Goal: Transaction & Acquisition: Purchase product/service

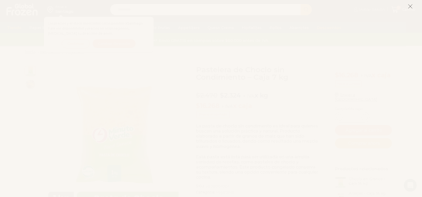
click at [411, 6] on icon at bounding box center [410, 6] width 5 height 5
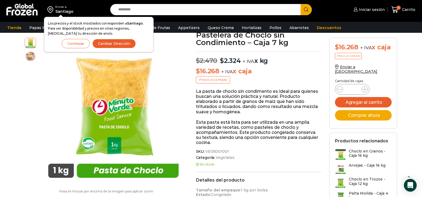
scroll to position [27, 0]
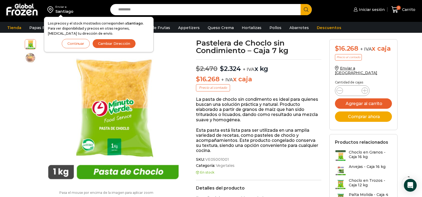
click at [112, 43] on button "Cambiar Dirección" at bounding box center [113, 43] width 43 height 9
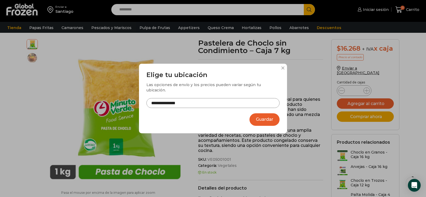
click at [211, 99] on input "**********" at bounding box center [212, 103] width 133 height 10
click at [266, 115] on button "Guardar" at bounding box center [264, 119] width 30 height 13
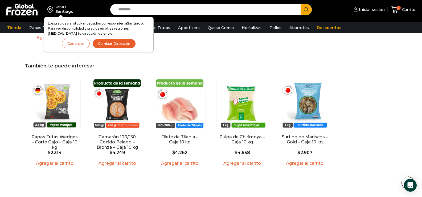
scroll to position [583, 0]
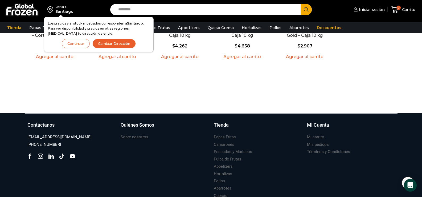
click at [86, 43] on button "Continuar" at bounding box center [76, 43] width 28 height 9
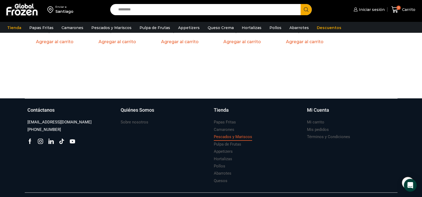
scroll to position [612, 0]
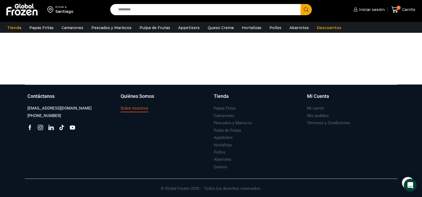
click at [126, 109] on h3 "Sobre nosotros" at bounding box center [135, 108] width 28 height 6
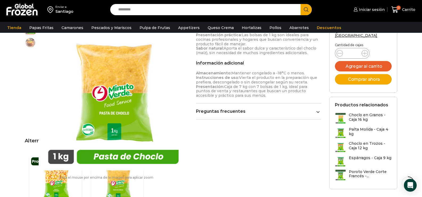
scroll to position [213, 0]
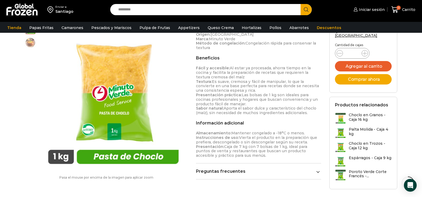
click at [318, 170] on span at bounding box center [317, 170] width 3 height 3
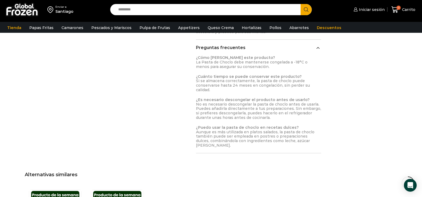
scroll to position [372, 0]
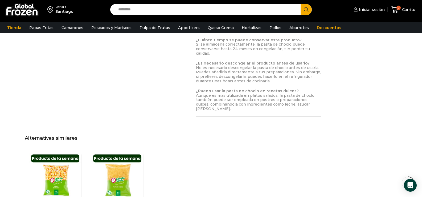
click at [31, 9] on img at bounding box center [21, 10] width 33 height 14
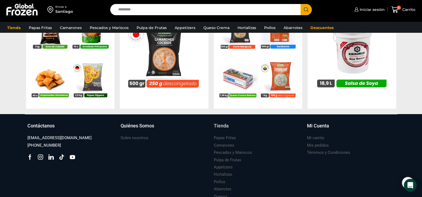
scroll to position [587, 0]
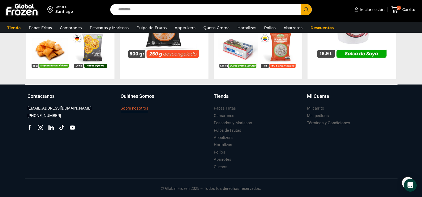
click at [139, 107] on h3 "Sobre nosotros" at bounding box center [135, 108] width 28 height 6
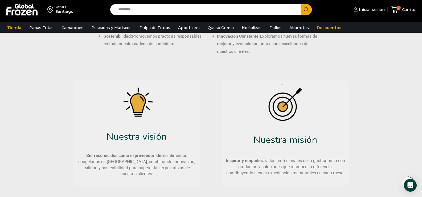
scroll to position [239, 0]
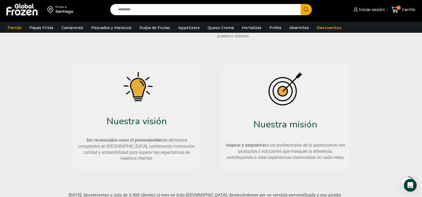
click at [25, 11] on img at bounding box center [21, 10] width 33 height 14
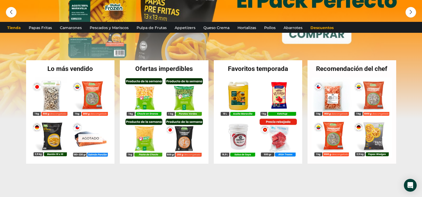
scroll to position [106, 0]
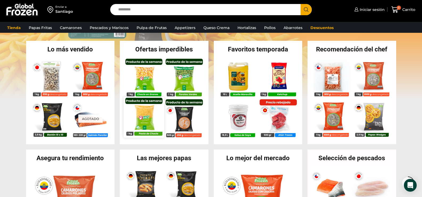
click at [145, 112] on img at bounding box center [143, 117] width 40 height 40
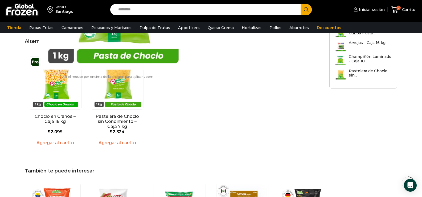
scroll to position [320, 0]
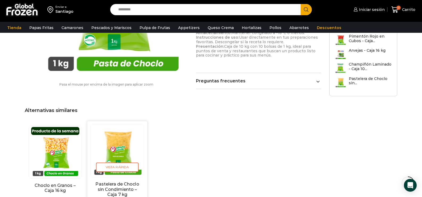
click at [117, 144] on img "2 / 2" at bounding box center [117, 150] width 53 height 53
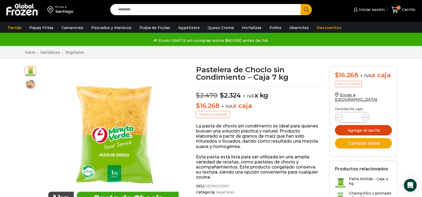
click at [369, 125] on button "Agregar al carrito" at bounding box center [363, 130] width 57 height 10
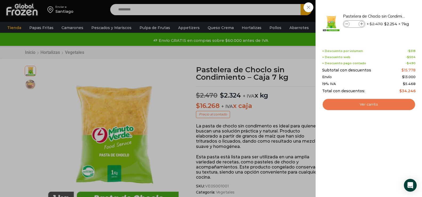
click at [363, 104] on link "Ver carrito" at bounding box center [368, 104] width 93 height 12
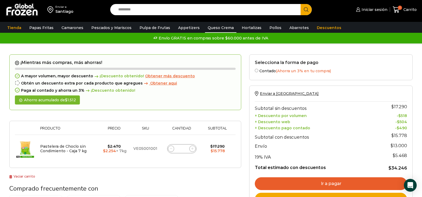
click at [221, 30] on link "Queso Crema" at bounding box center [220, 28] width 31 height 10
